Goal: Task Accomplishment & Management: Use online tool/utility

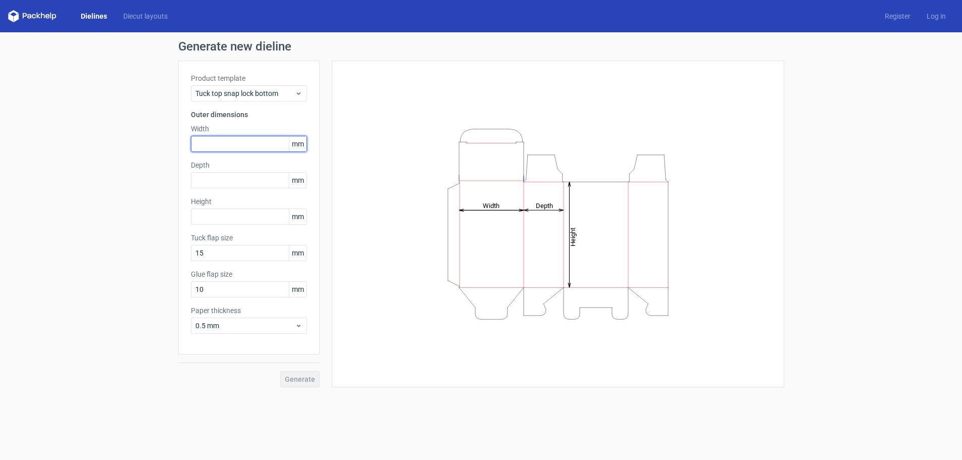
click at [207, 139] on input "text" at bounding box center [249, 144] width 116 height 16
click at [301, 141] on span "mm" at bounding box center [298, 143] width 18 height 15
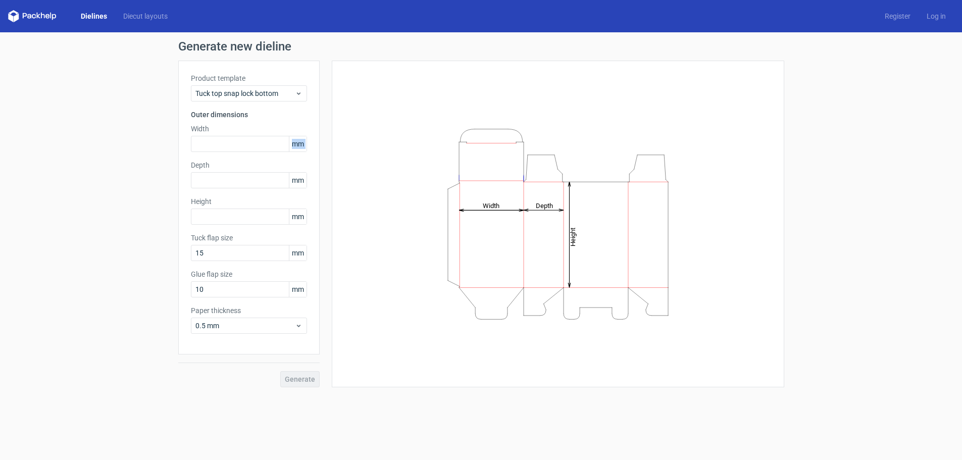
click at [301, 141] on span "mm" at bounding box center [298, 143] width 18 height 15
click at [1, 239] on div "Generate new dieline Product template Tuck top snap lock bottom Outer dimension…" at bounding box center [481, 213] width 962 height 363
click at [295, 92] on icon at bounding box center [299, 93] width 8 height 8
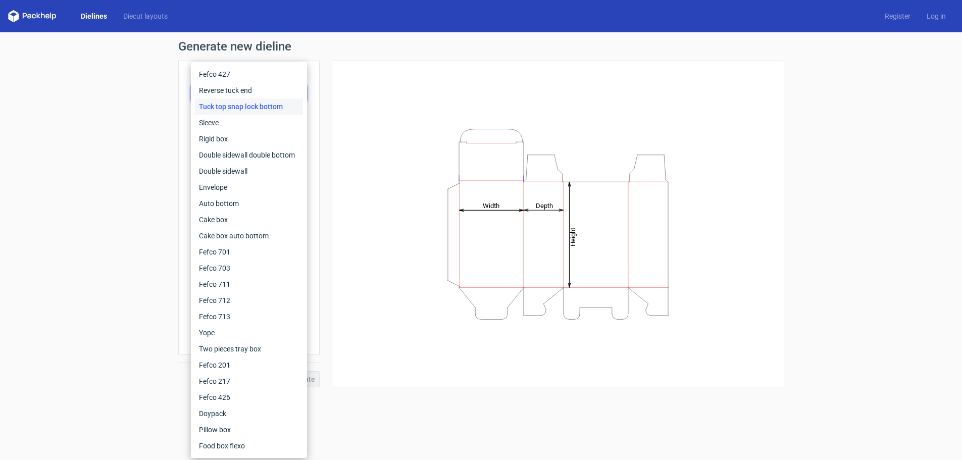
click at [364, 90] on div "Height Depth Width" at bounding box center [558, 224] width 427 height 302
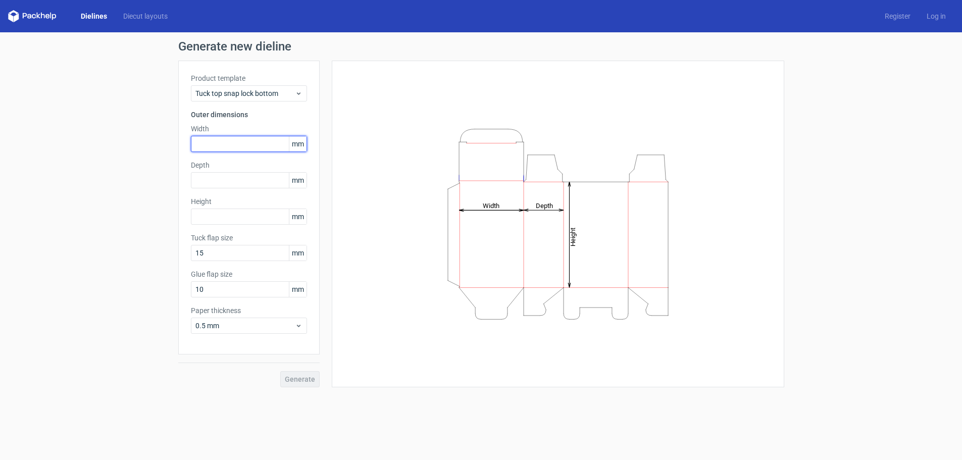
click at [224, 138] on input "text" at bounding box center [249, 144] width 116 height 16
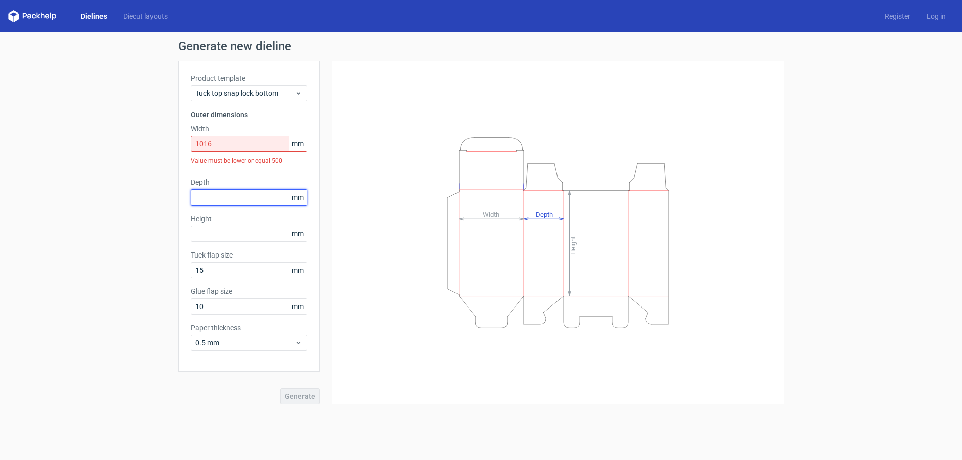
click at [226, 179] on div "Depth mm" at bounding box center [249, 191] width 116 height 28
click at [222, 146] on input "1016" at bounding box center [249, 144] width 116 height 16
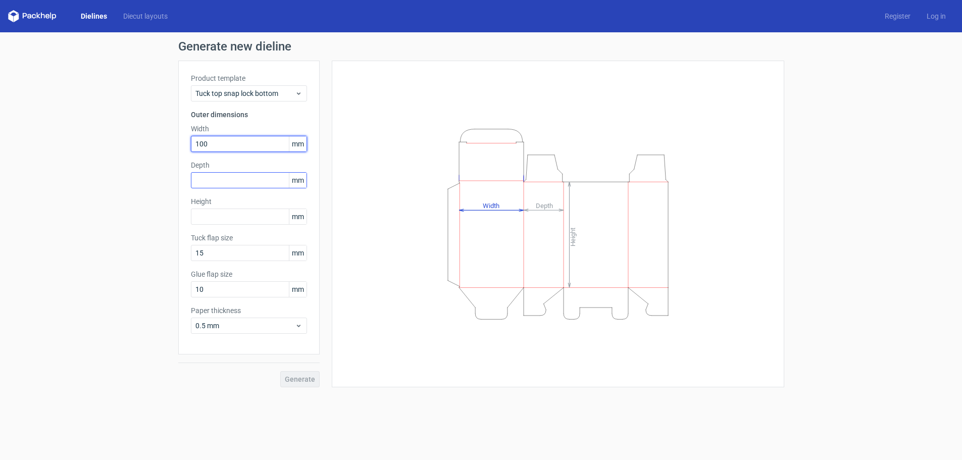
type input "100"
click at [219, 184] on input "text" at bounding box center [249, 180] width 116 height 16
type input "100"
click at [223, 222] on input "text" at bounding box center [249, 217] width 116 height 16
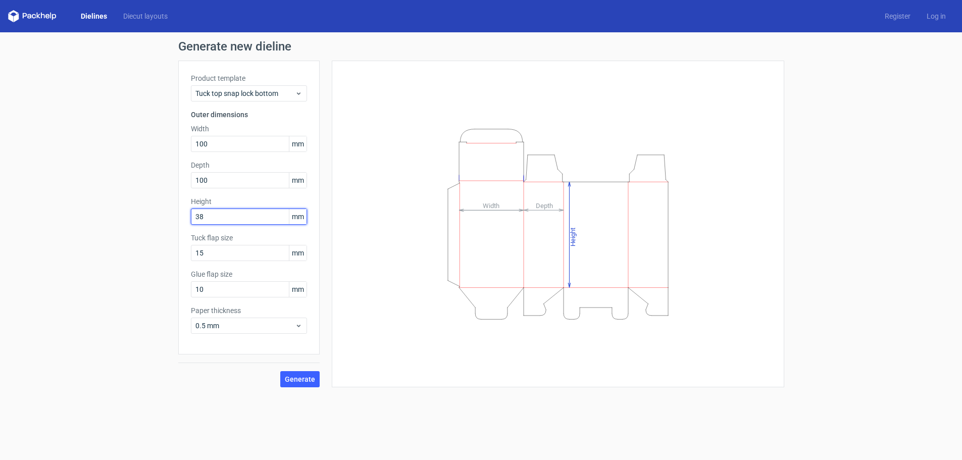
type input "38"
click at [186, 380] on div "Generate" at bounding box center [248, 371] width 141 height 33
click at [309, 380] on span "Generate" at bounding box center [300, 379] width 30 height 7
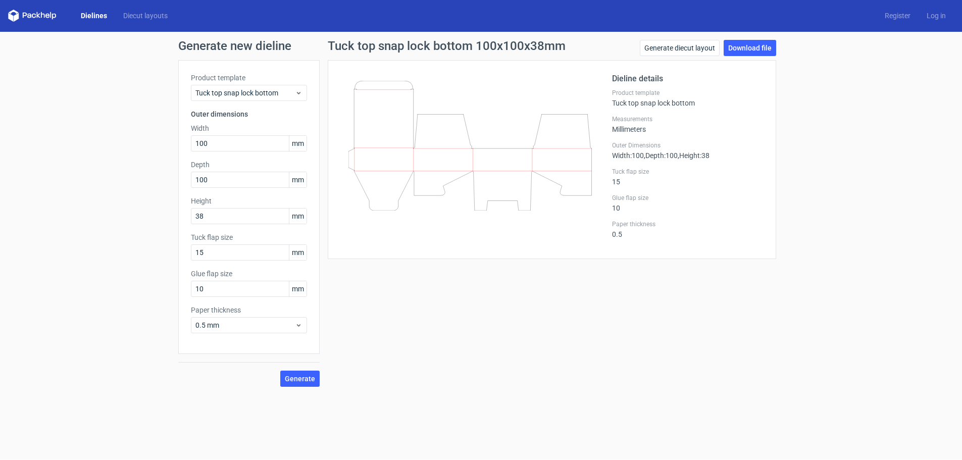
scroll to position [1, 0]
drag, startPoint x: 678, startPoint y: 107, endPoint x: 684, endPoint y: 110, distance: 6.8
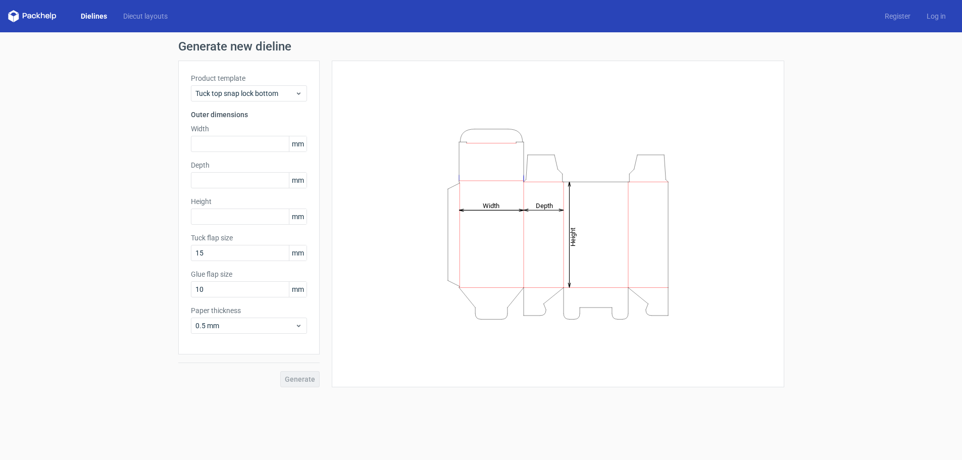
drag, startPoint x: 324, startPoint y: 146, endPoint x: 326, endPoint y: 151, distance: 5.4
click at [295, 91] on icon at bounding box center [299, 93] width 8 height 8
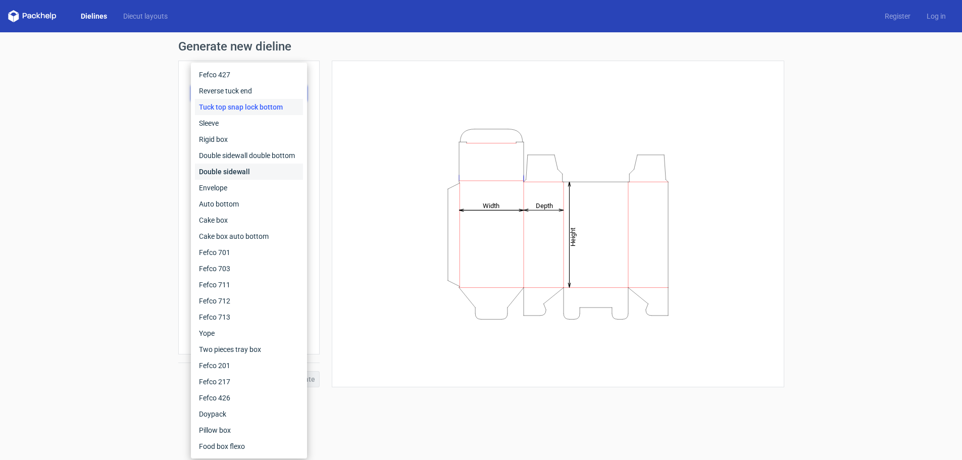
scroll to position [1, 0]
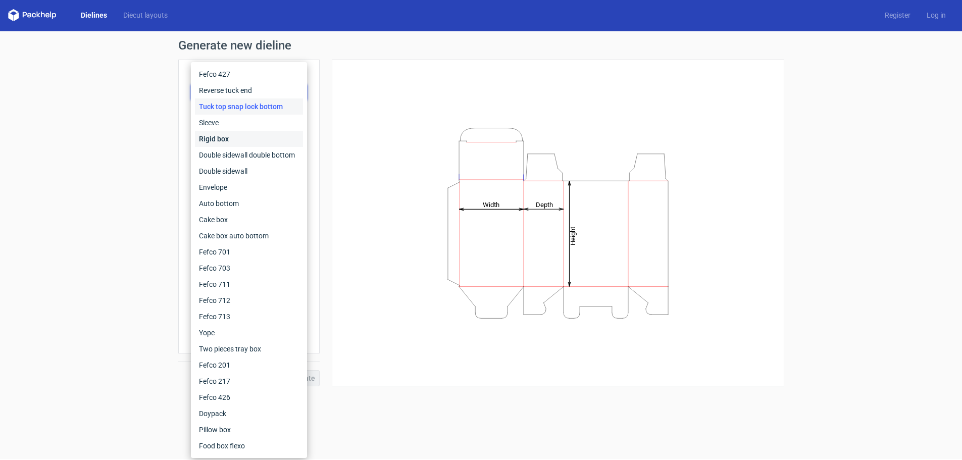
click at [229, 140] on div "Rigid box" at bounding box center [249, 139] width 108 height 16
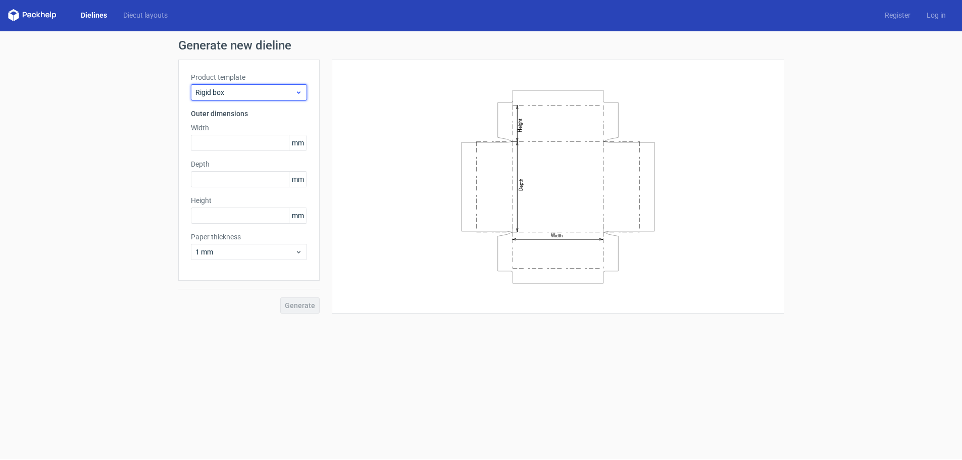
click at [249, 95] on span "Rigid box" at bounding box center [245, 92] width 100 height 10
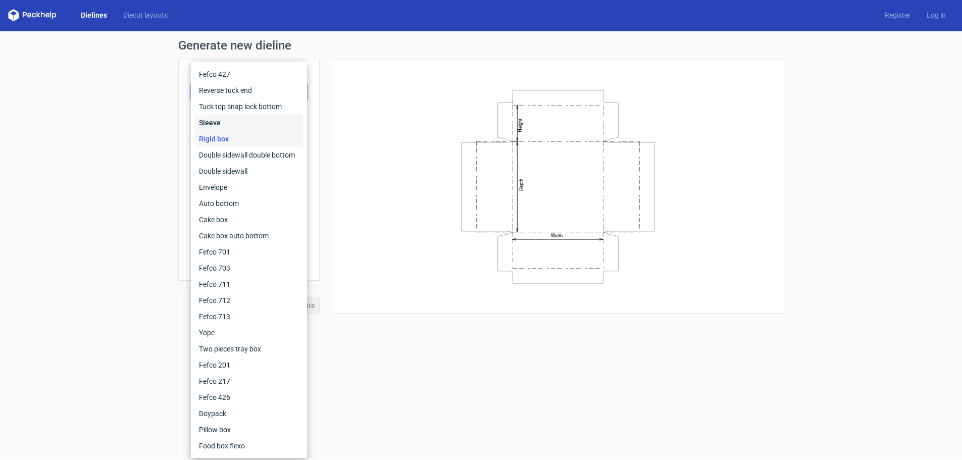
click at [237, 124] on div "Sleeve" at bounding box center [249, 123] width 108 height 16
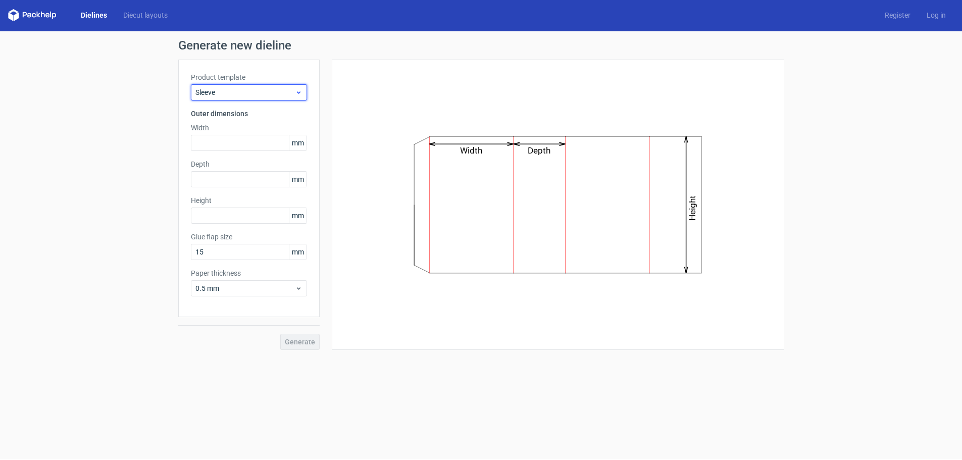
click at [280, 89] on span "Sleeve" at bounding box center [245, 92] width 100 height 10
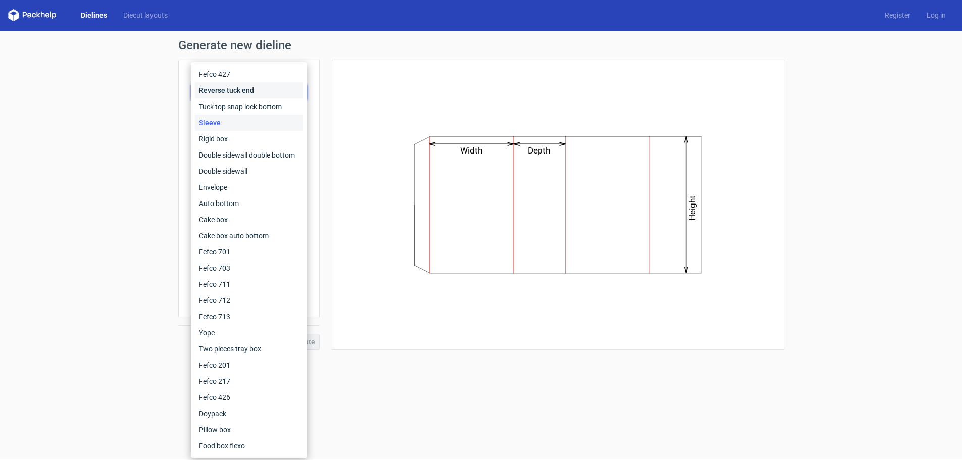
click at [245, 88] on div "Reverse tuck end" at bounding box center [249, 90] width 108 height 16
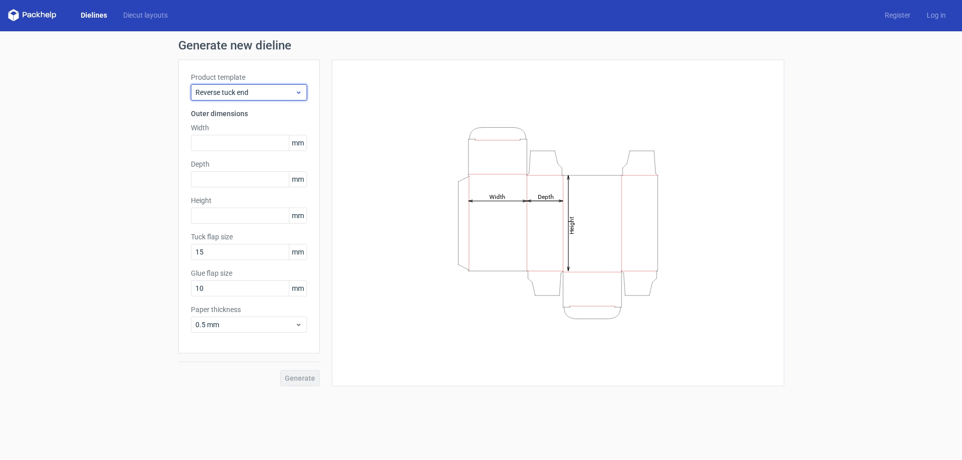
click at [275, 88] on span "Reverse tuck end" at bounding box center [245, 92] width 100 height 10
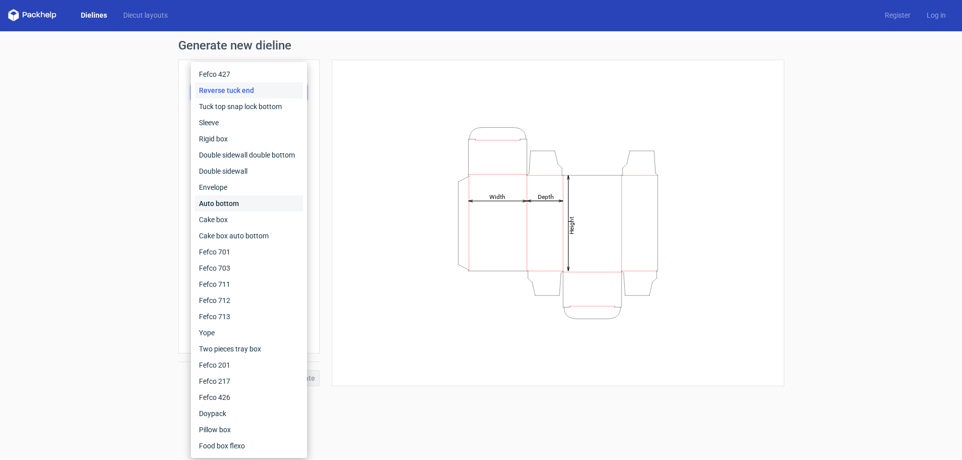
click at [250, 206] on div "Auto bottom" at bounding box center [249, 203] width 108 height 16
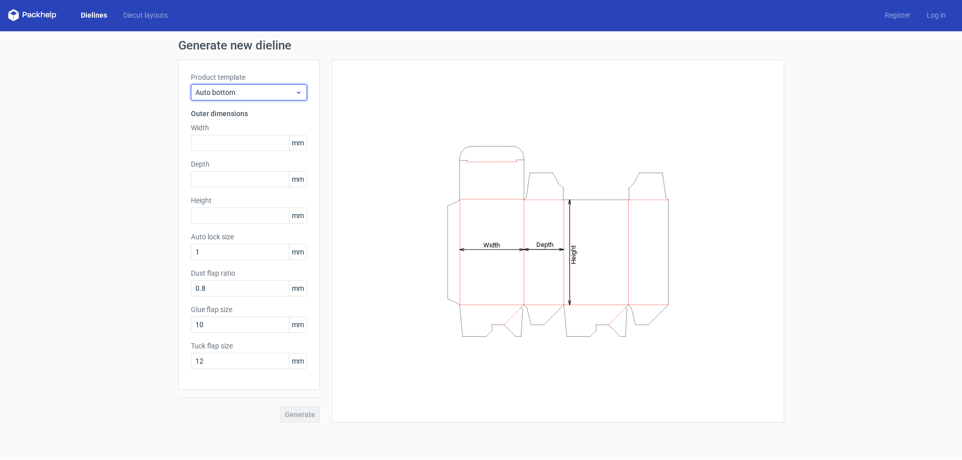
click at [285, 92] on span "Auto bottom" at bounding box center [245, 92] width 100 height 10
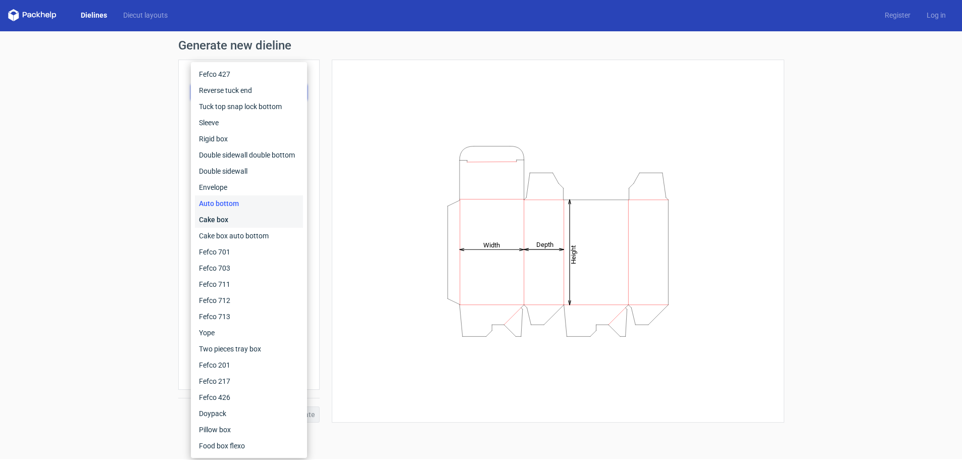
click at [253, 225] on div "Cake box" at bounding box center [249, 220] width 108 height 16
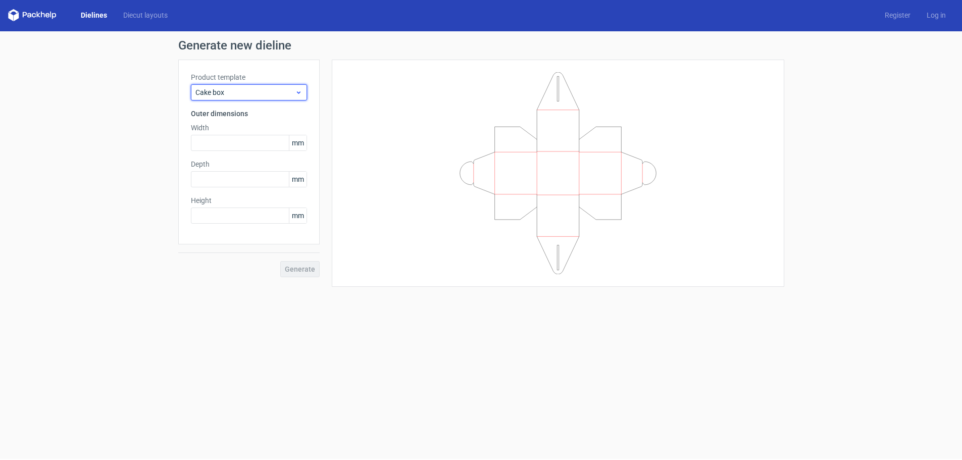
click at [292, 95] on span "Cake box" at bounding box center [245, 92] width 100 height 10
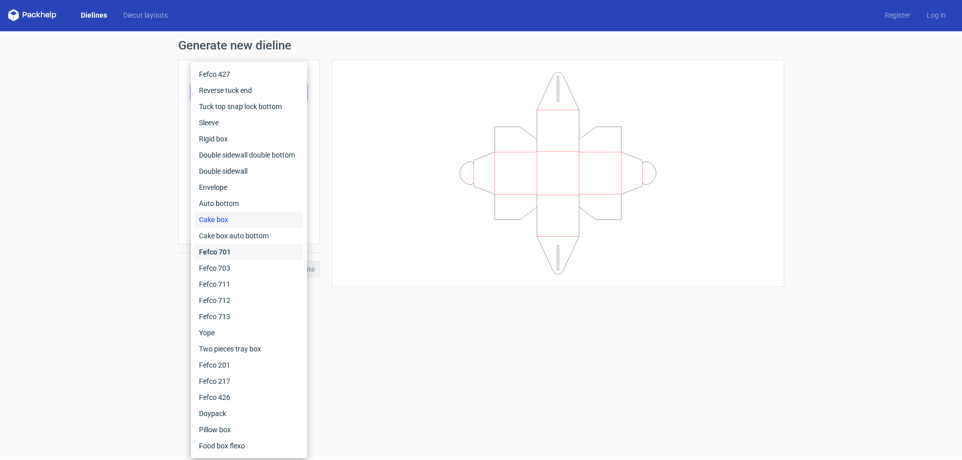
click at [244, 252] on div "Fefco 701" at bounding box center [249, 252] width 108 height 16
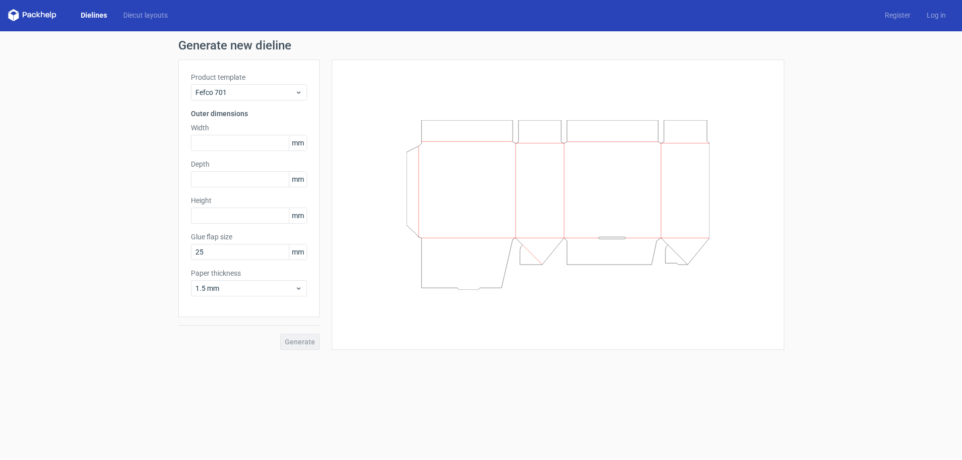
click at [275, 80] on label "Product template" at bounding box center [249, 77] width 116 height 10
click at [275, 91] on span "Fefco 701" at bounding box center [245, 92] width 100 height 10
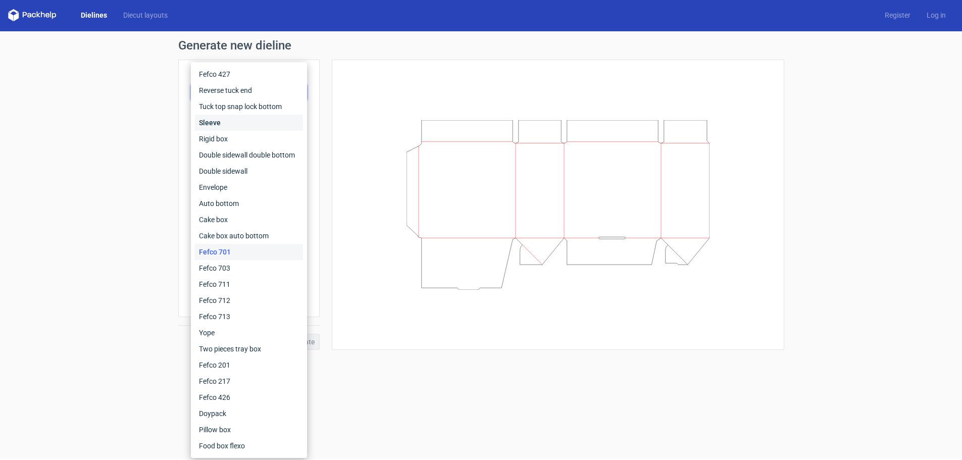
click at [257, 129] on div "Sleeve" at bounding box center [249, 123] width 108 height 16
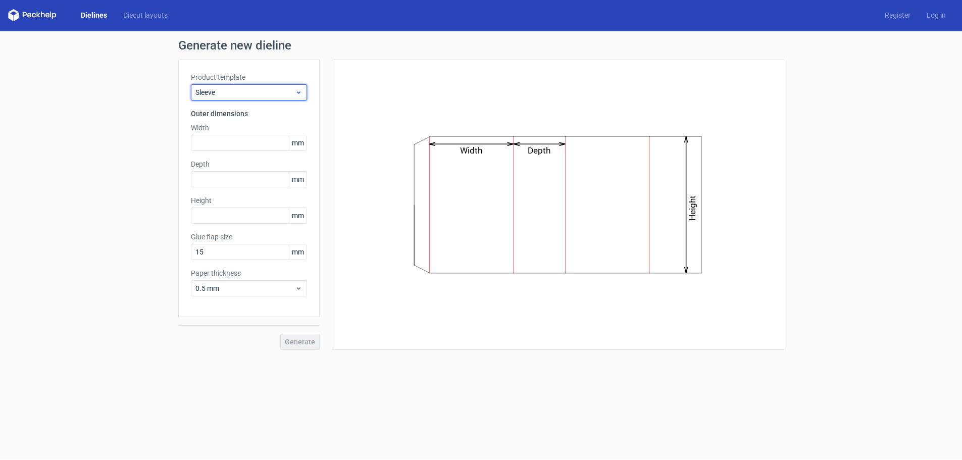
click at [292, 89] on span "Sleeve" at bounding box center [245, 92] width 100 height 10
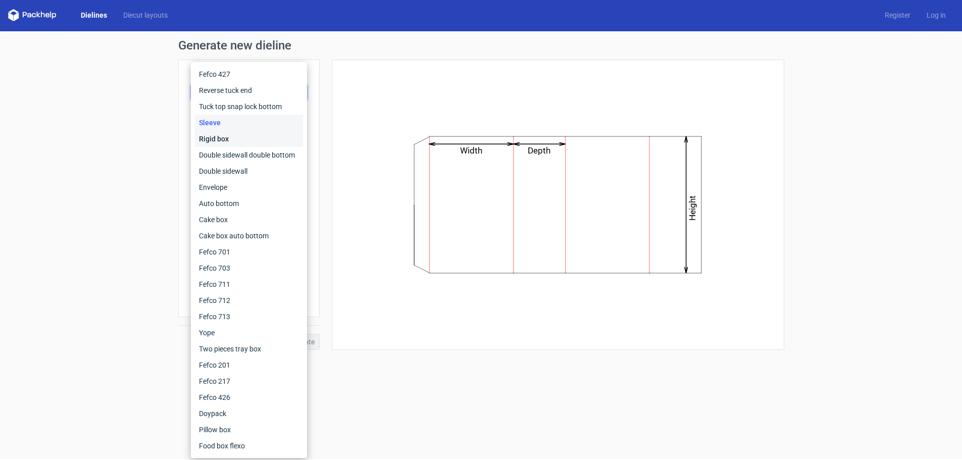
click at [279, 136] on div "Rigid box" at bounding box center [249, 139] width 108 height 16
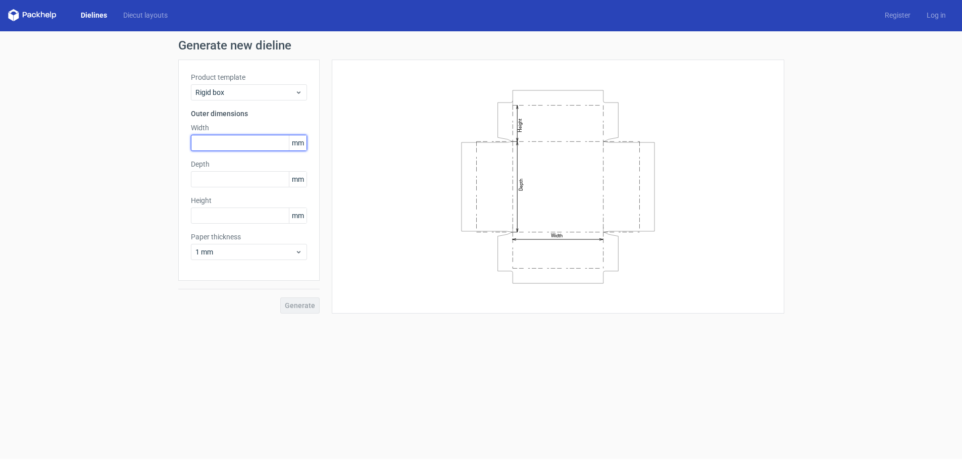
click at [234, 144] on input "text" at bounding box center [249, 143] width 116 height 16
type input "100"
click at [211, 173] on input "text" at bounding box center [249, 179] width 116 height 16
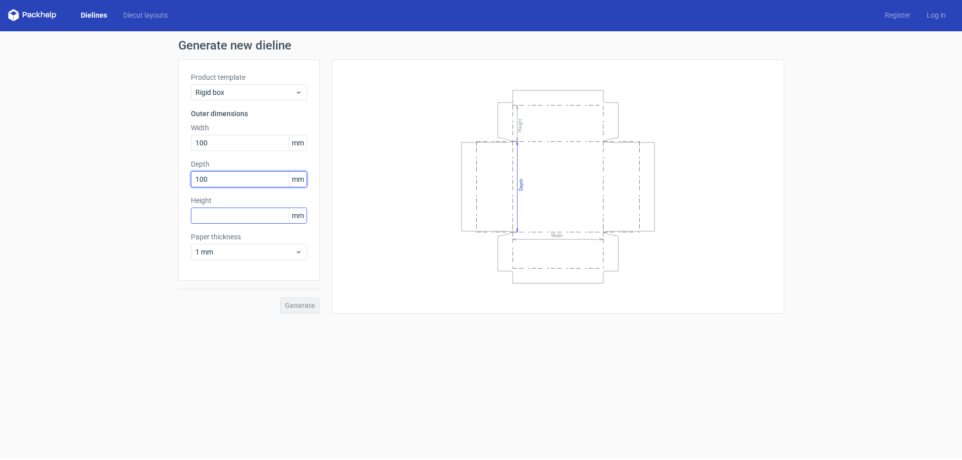
type input "100"
click at [215, 210] on input "text" at bounding box center [249, 216] width 116 height 16
type input "38"
click at [300, 302] on span "Generate" at bounding box center [300, 305] width 30 height 7
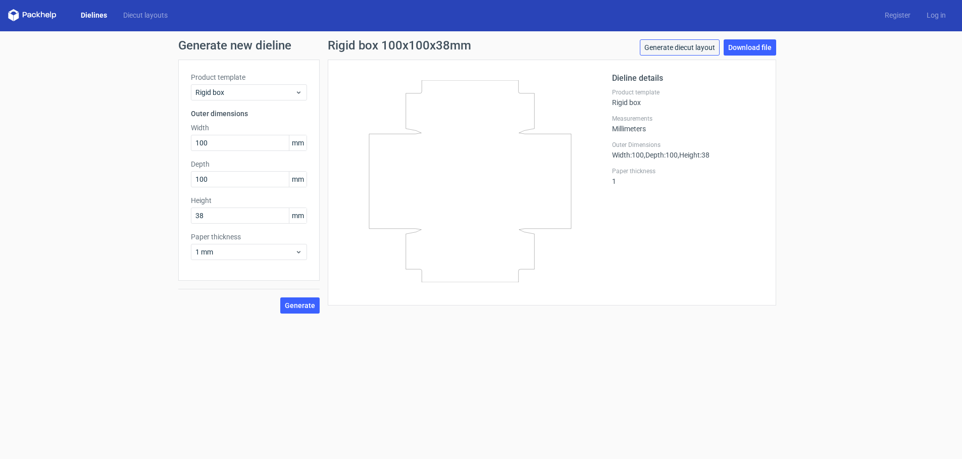
click at [695, 42] on link "Generate diecut layout" at bounding box center [680, 47] width 80 height 16
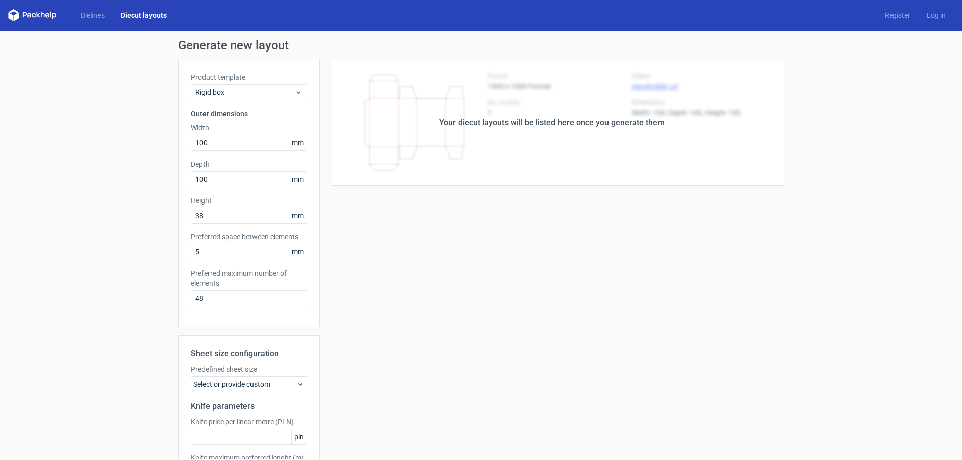
click at [645, 165] on div "Your diecut layouts will be listed here once you generate them" at bounding box center [552, 123] width 465 height 126
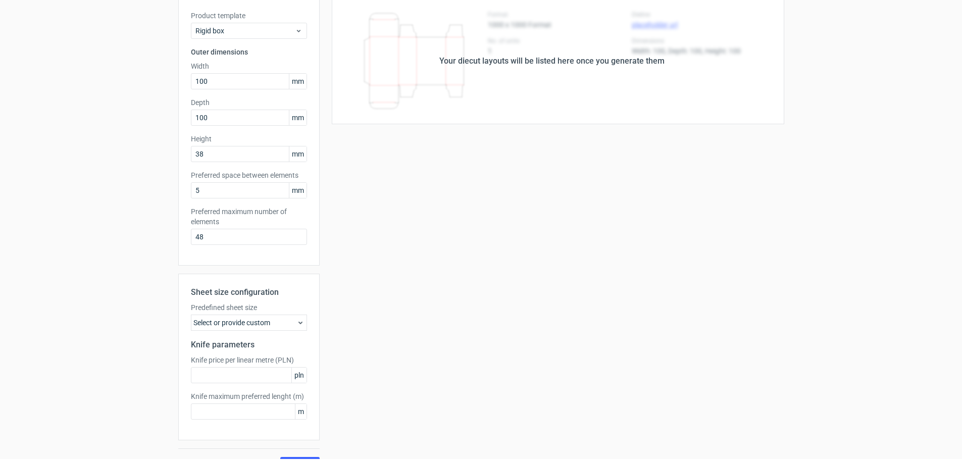
scroll to position [84, 0]
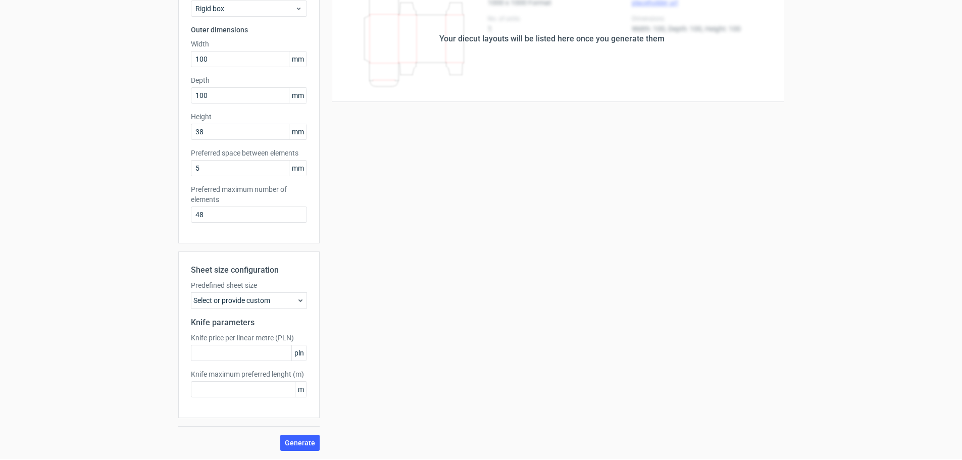
click at [295, 307] on div "Select or provide custom" at bounding box center [249, 300] width 116 height 16
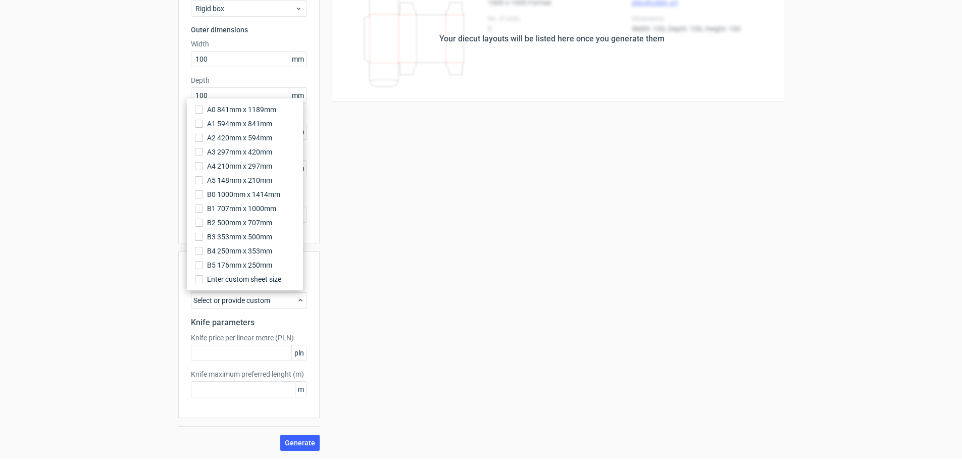
click at [292, 296] on div "Select or provide custom" at bounding box center [249, 300] width 116 height 16
click at [416, 299] on div "Your diecut layouts will be listed here once you generate them Height Depth Wid…" at bounding box center [552, 213] width 465 height 475
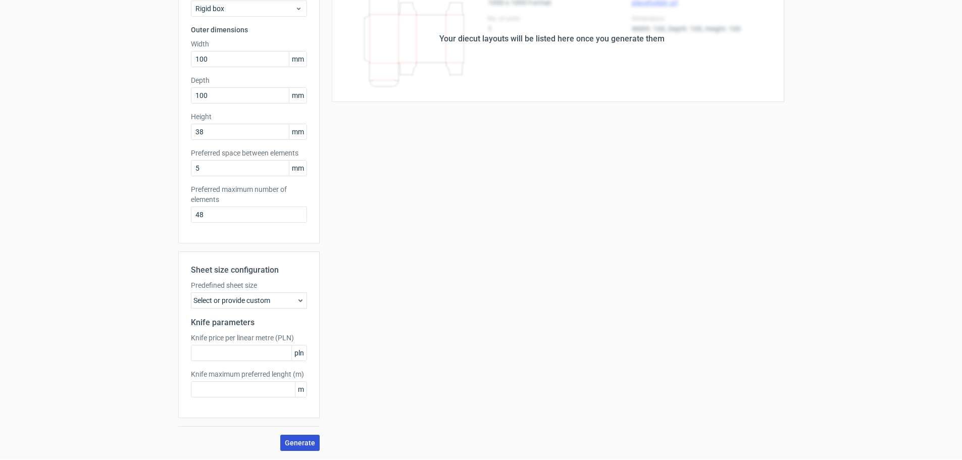
click at [307, 445] on span "Generate" at bounding box center [300, 442] width 30 height 7
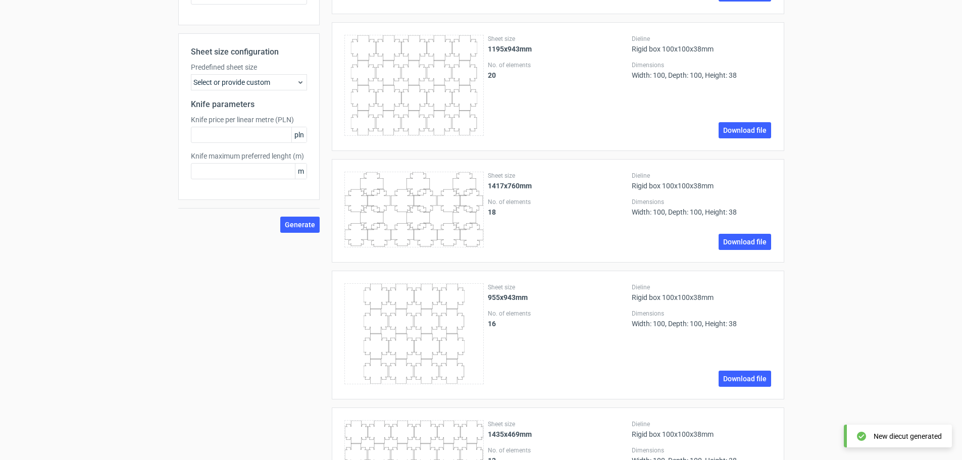
scroll to position [0, 0]
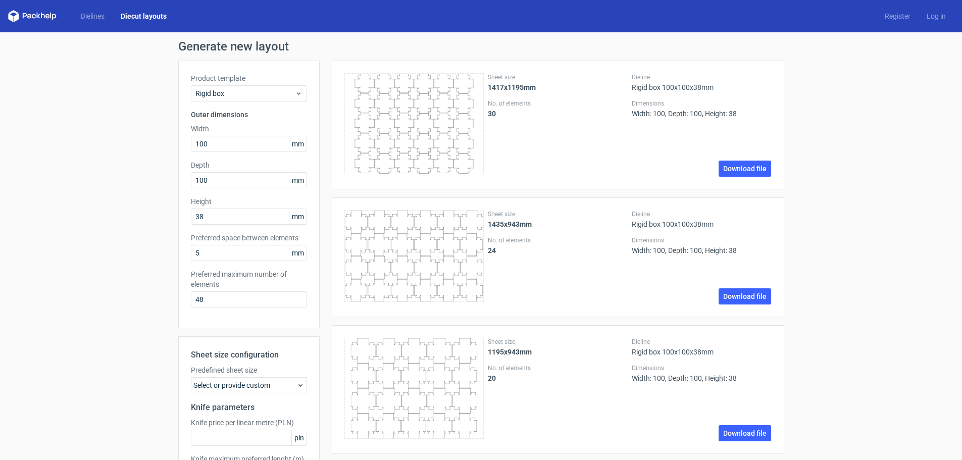
scroll to position [1, 0]
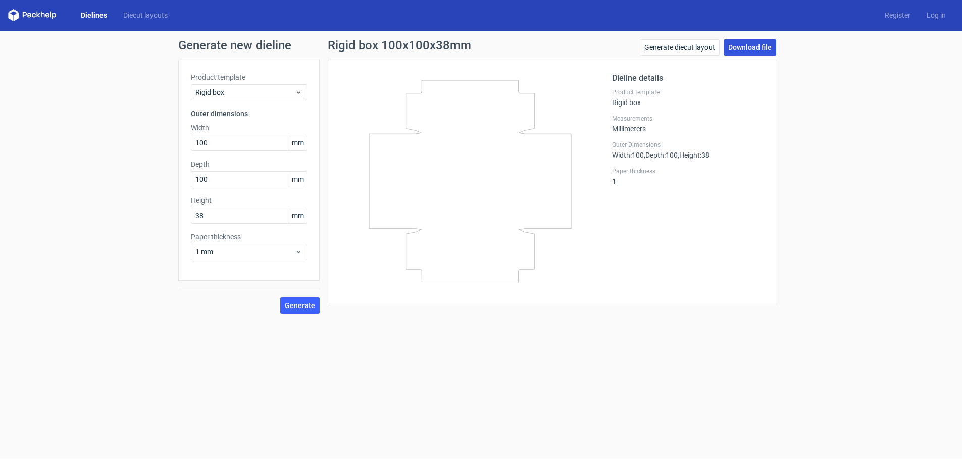
click at [745, 54] on link "Download file" at bounding box center [750, 47] width 53 height 16
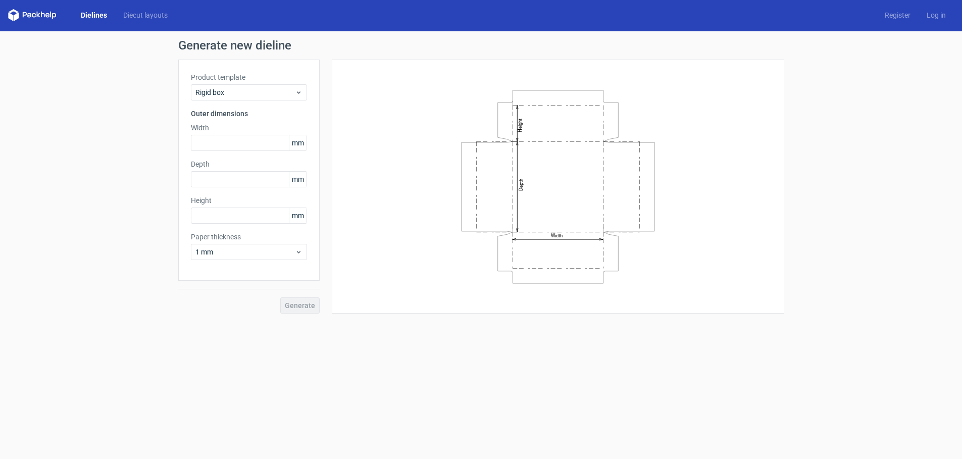
drag, startPoint x: 110, startPoint y: 163, endPoint x: 95, endPoint y: 143, distance: 24.6
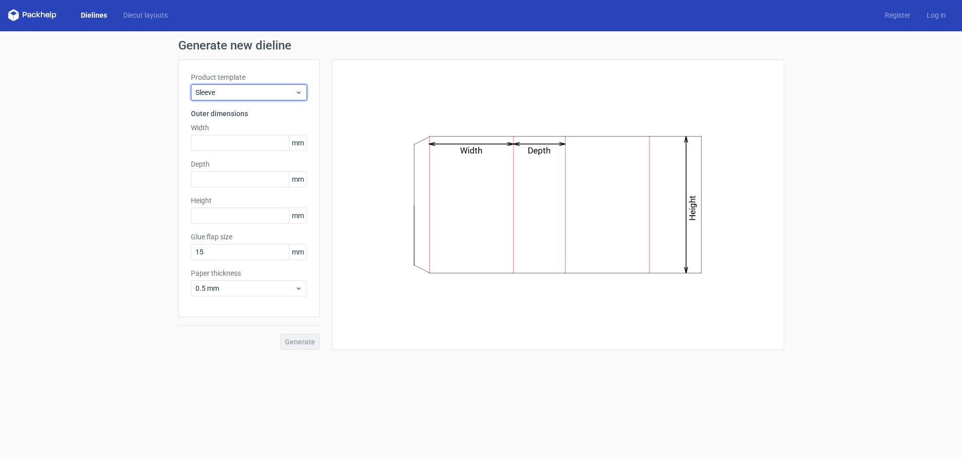
click at [292, 95] on span "Sleeve" at bounding box center [245, 92] width 100 height 10
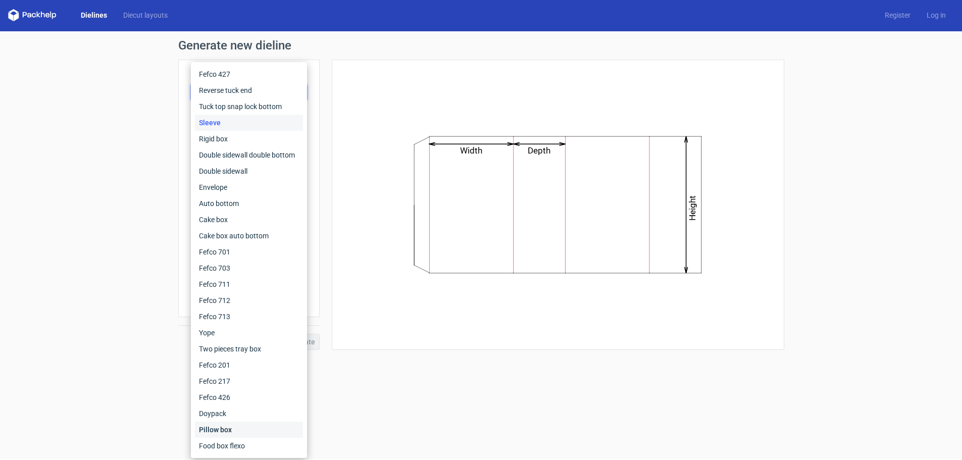
click at [223, 434] on div "Pillow box" at bounding box center [249, 430] width 108 height 16
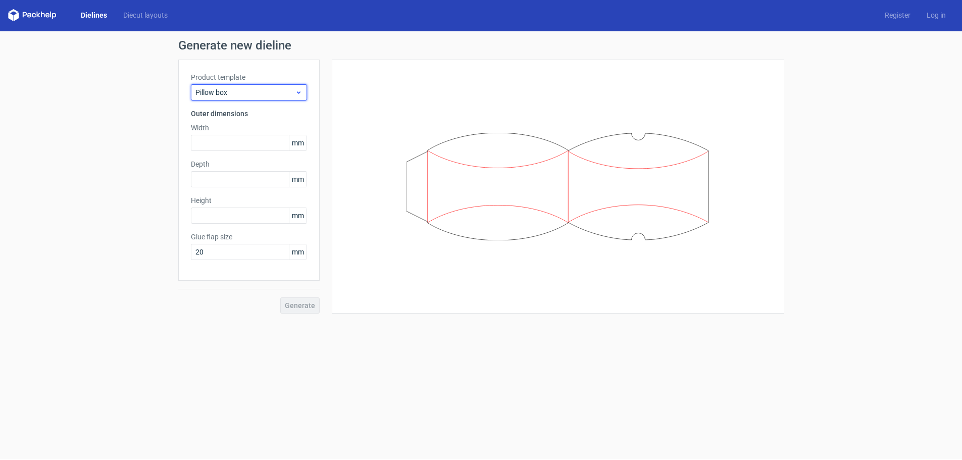
click at [238, 97] on div "Pillow box" at bounding box center [249, 92] width 116 height 16
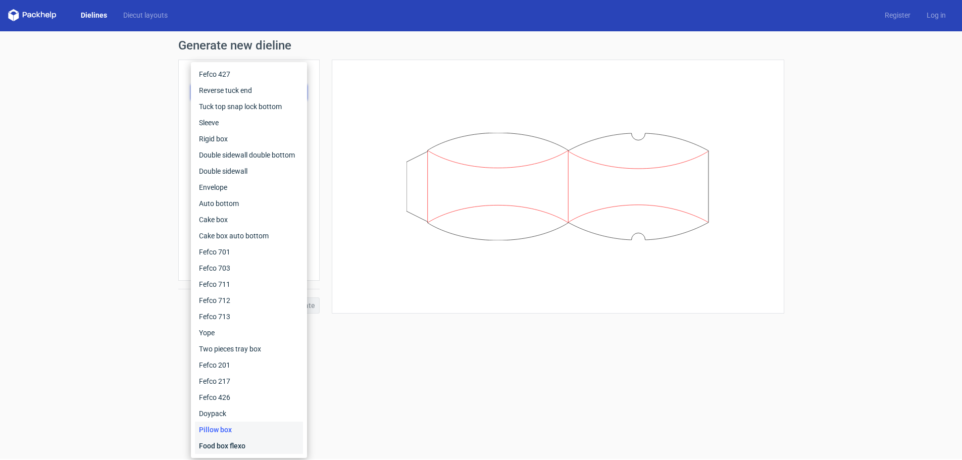
click at [242, 445] on div "Food box flexo" at bounding box center [249, 446] width 108 height 16
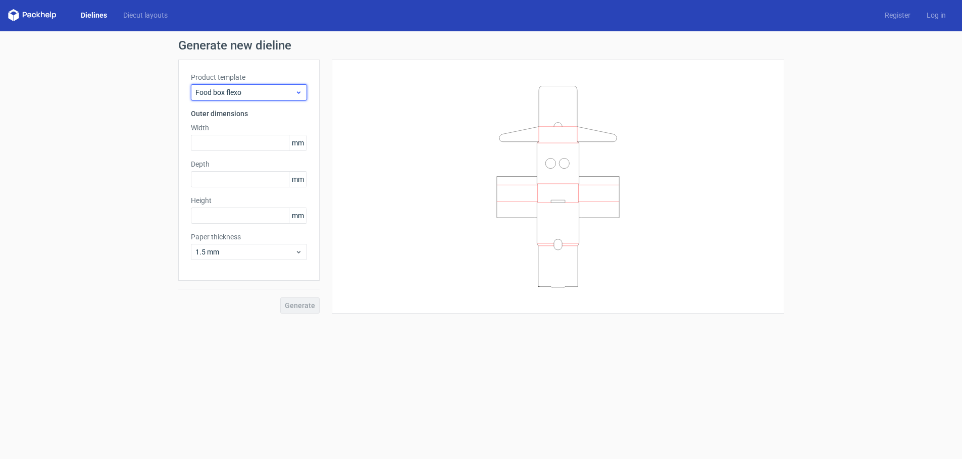
click at [277, 93] on span "Food box flexo" at bounding box center [245, 92] width 100 height 10
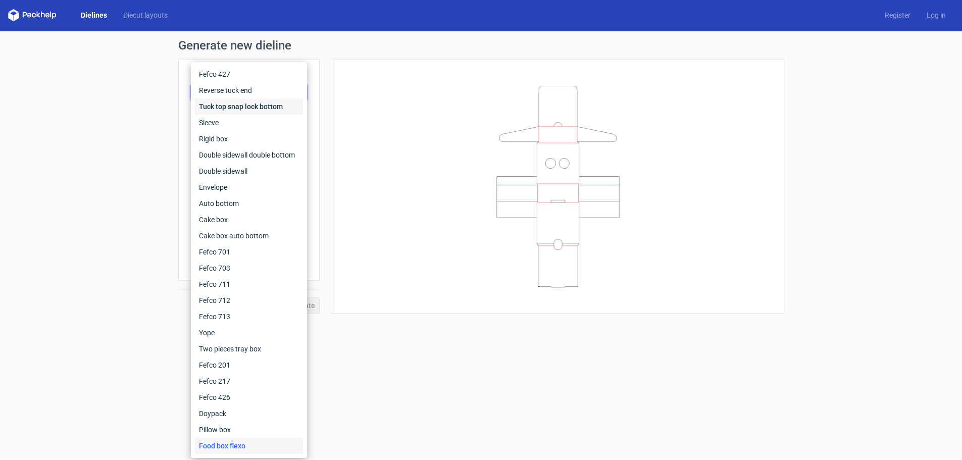
click at [236, 106] on div "Tuck top snap lock bottom" at bounding box center [249, 107] width 108 height 16
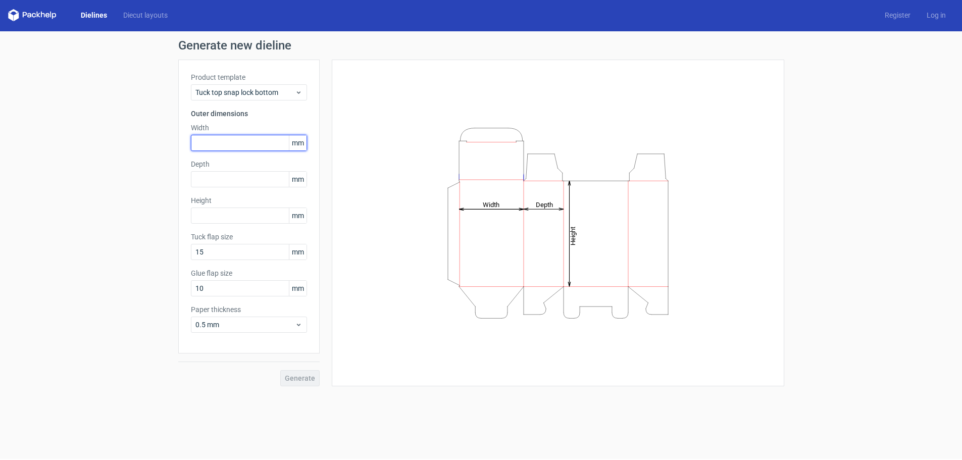
click at [223, 148] on input "text" at bounding box center [249, 143] width 116 height 16
type input "100"
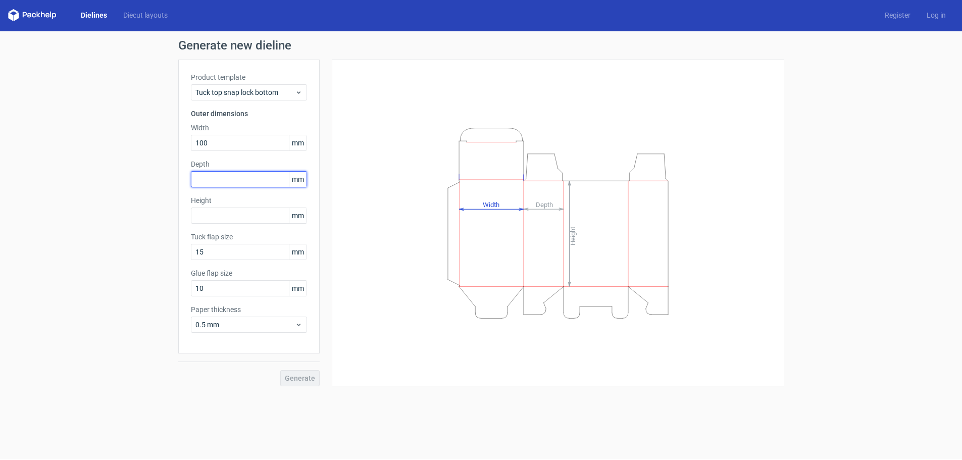
click at [233, 177] on input "text" at bounding box center [249, 179] width 116 height 16
type input "100"
click at [230, 218] on input "text" at bounding box center [249, 216] width 116 height 16
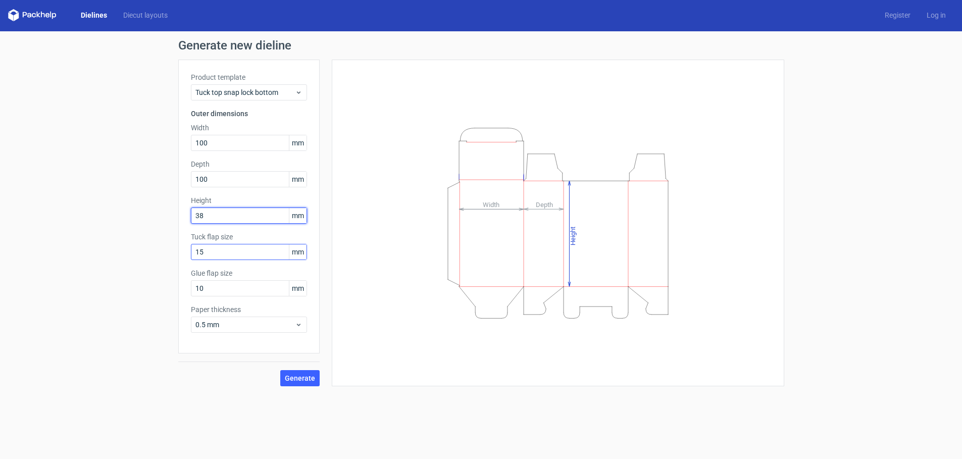
type input "38"
click at [256, 259] on input "15" at bounding box center [249, 252] width 116 height 16
click at [241, 246] on input "15" at bounding box center [249, 252] width 116 height 16
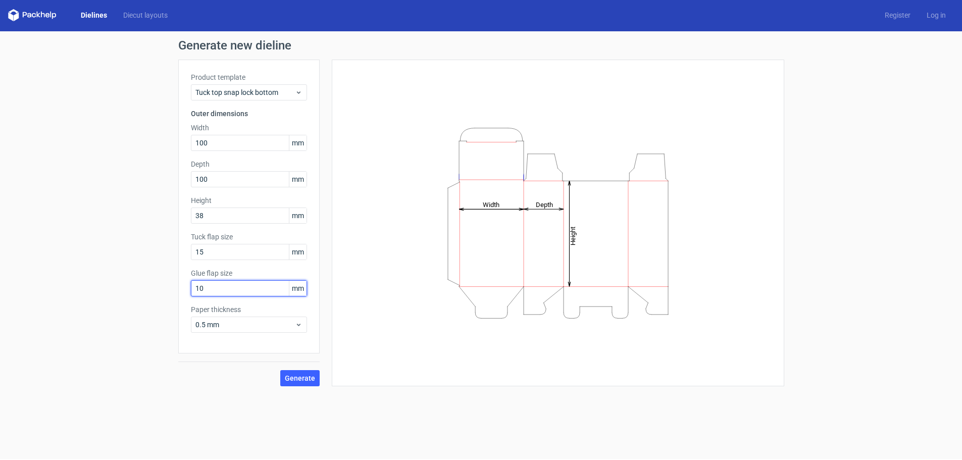
click at [249, 284] on input "10" at bounding box center [249, 288] width 116 height 16
click at [240, 319] on div "0.5 mm" at bounding box center [249, 325] width 116 height 16
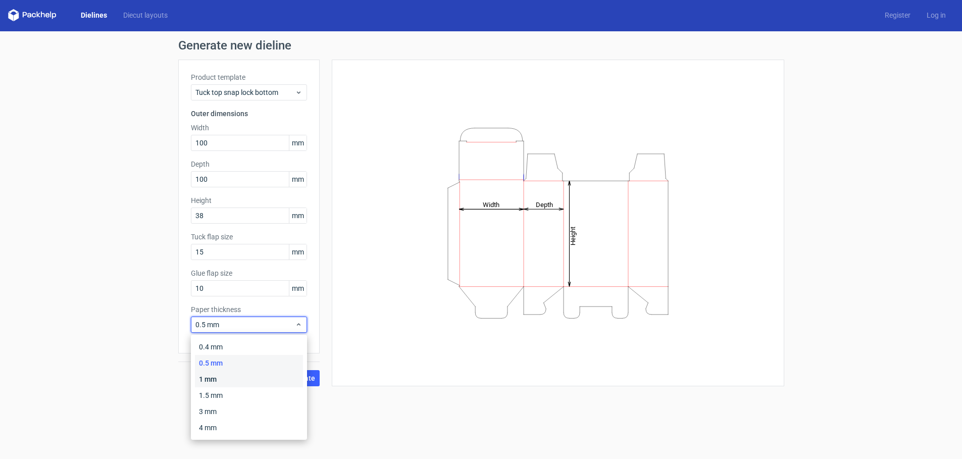
click at [244, 374] on div "1 mm" at bounding box center [249, 379] width 108 height 16
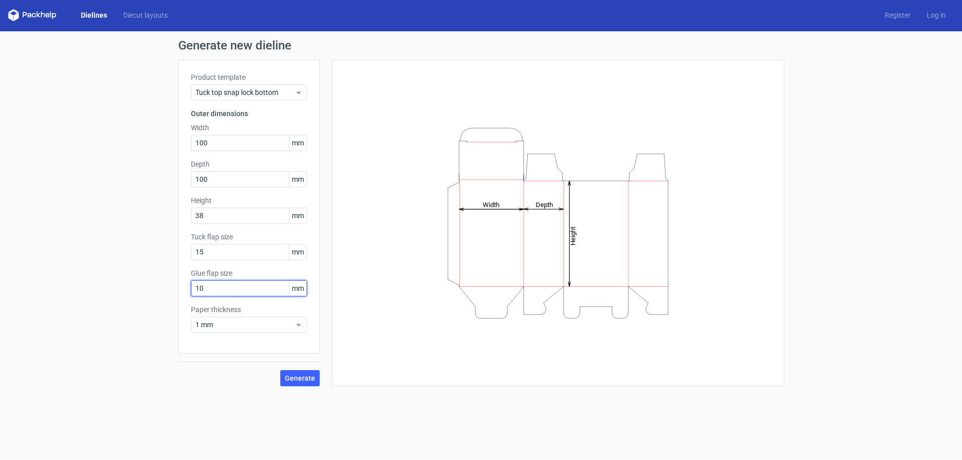
click at [210, 291] on input "10" at bounding box center [249, 288] width 116 height 16
click at [233, 248] on input "15" at bounding box center [249, 252] width 116 height 16
click at [293, 376] on span "Generate" at bounding box center [300, 378] width 30 height 7
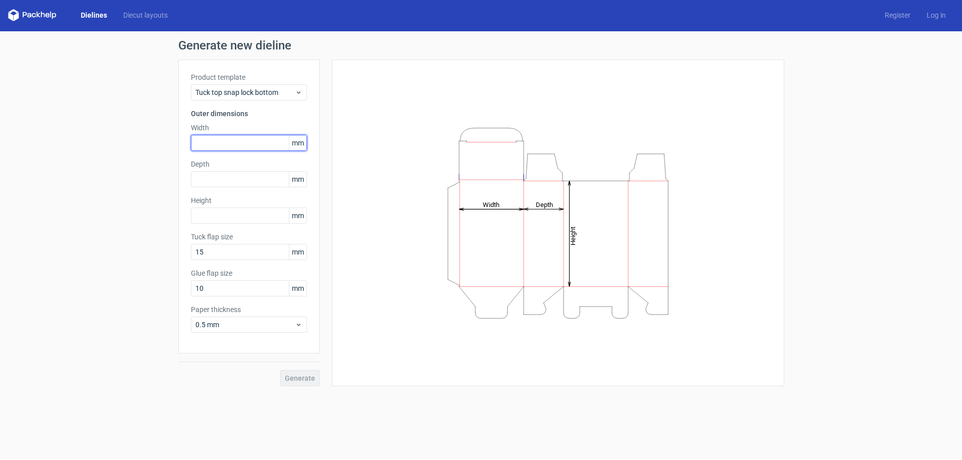
click at [225, 136] on input "text" at bounding box center [249, 143] width 116 height 16
type input "100"
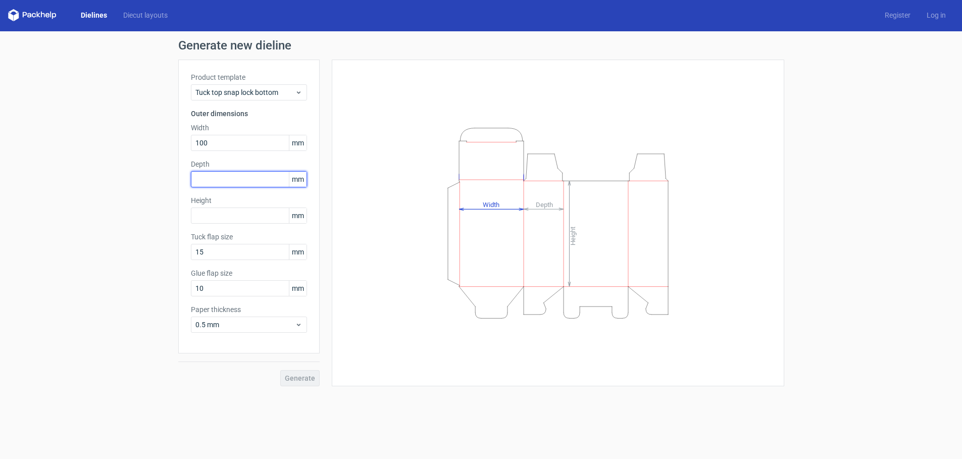
click at [236, 180] on input "text" at bounding box center [249, 179] width 116 height 16
type input "100"
click at [237, 220] on input "text" at bounding box center [249, 216] width 116 height 16
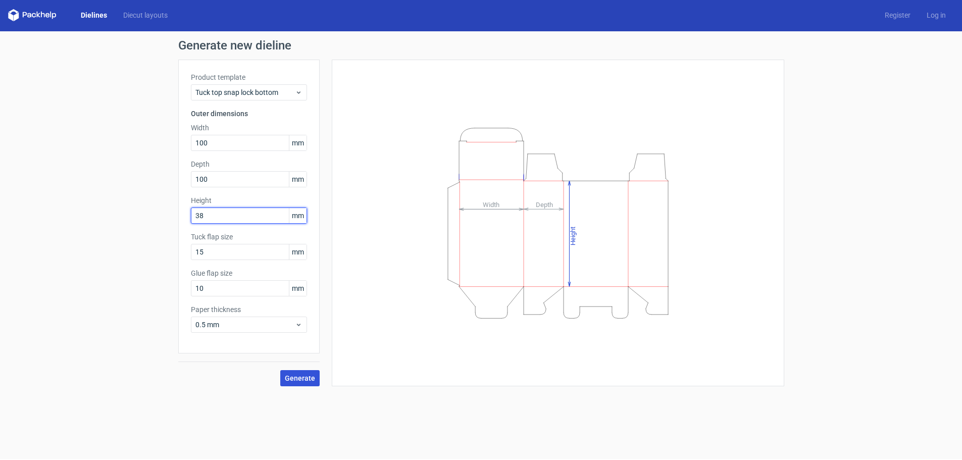
type input "38"
click at [291, 375] on span "Generate" at bounding box center [300, 378] width 30 height 7
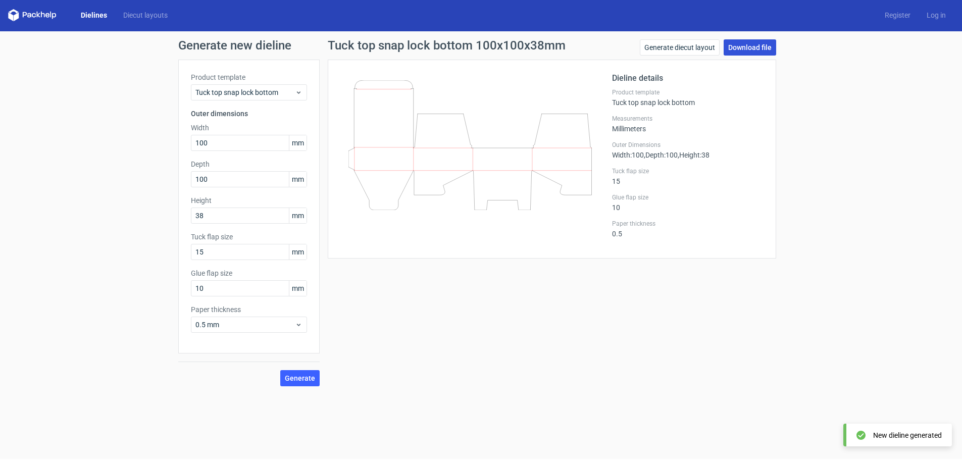
click at [753, 43] on link "Download file" at bounding box center [750, 47] width 53 height 16
